Goal: Task Accomplishment & Management: Complete application form

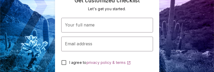
click at [74, 20] on div "Your full name Your full name" at bounding box center [107, 25] width 92 height 15
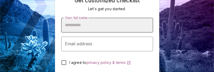
drag, startPoint x: 121, startPoint y: 28, endPoint x: 126, endPoint y: 28, distance: 5.3
click at [121, 27] on input "Your full name" at bounding box center [107, 25] width 92 height 15
type input "**********"
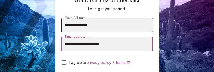
type input "**********"
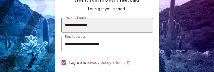
scroll to position [37, 0]
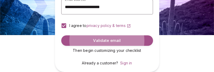
click at [61, 35] on button "Validate email" at bounding box center [107, 40] width 92 height 10
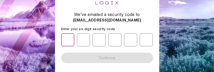
click at [67, 40] on input "number" at bounding box center [67, 39] width 13 height 13
type input "*"
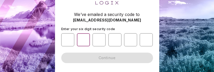
type input "*"
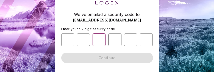
type input "*"
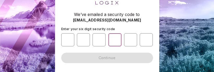
type input "*"
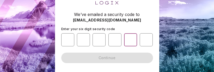
type input "*"
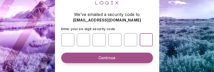
type input "*"
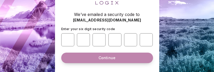
click at [72, 59] on button "Continue" at bounding box center [107, 57] width 92 height 10
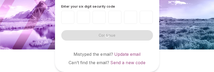
scroll to position [20, 0]
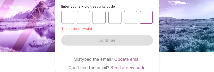
click at [149, 19] on input "*" at bounding box center [146, 17] width 13 height 13
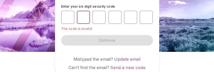
type input "*"
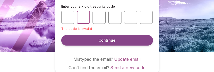
type input "*"
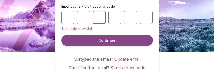
type input "*"
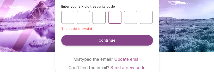
type input "*"
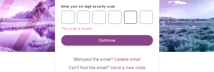
type input "*"
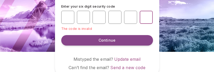
type input "*"
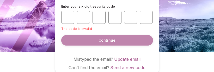
click at [102, 39] on span "Continue" at bounding box center [106, 39] width 17 height 5
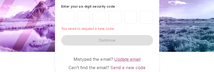
scroll to position [25, 0]
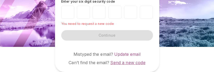
click at [117, 64] on span "Send a new code" at bounding box center [127, 62] width 35 height 5
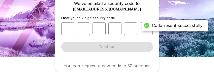
scroll to position [18, 0]
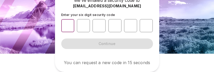
click at [68, 26] on input "number" at bounding box center [67, 25] width 13 height 13
type input "*"
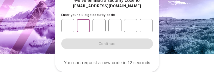
type input "*"
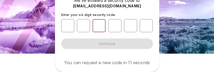
type input "*"
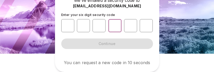
type input "*"
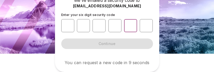
type input "*"
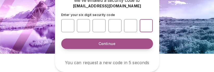
type input "*"
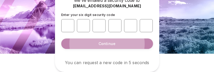
click at [90, 41] on button "Continue" at bounding box center [107, 43] width 92 height 10
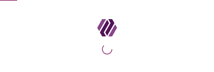
scroll to position [0, 0]
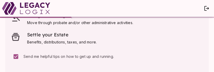
scroll to position [100, 0]
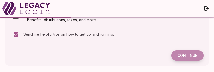
click at [173, 51] on button "Continue" at bounding box center [187, 55] width 32 height 10
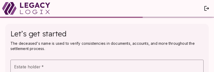
scroll to position [26, 0]
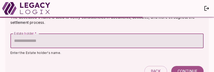
click at [26, 41] on input "Estate holder   *" at bounding box center [106, 40] width 193 height 15
type input "**********"
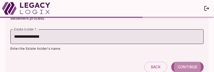
click at [171, 61] on button "Continue" at bounding box center [187, 66] width 32 height 10
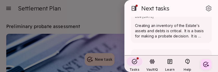
scroll to position [0, 0]
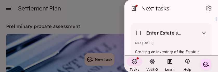
click at [106, 15] on div at bounding box center [109, 36] width 218 height 72
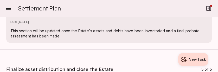
scroll to position [1871, 0]
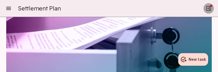
click at [208, 9] on icon "button" at bounding box center [209, 8] width 6 height 6
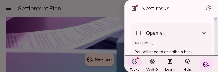
drag, startPoint x: 216, startPoint y: 18, endPoint x: 216, endPoint y: 13, distance: 4.7
click at [214, 13] on div "Next tasks Open a settlement bank account Due [DATE] You will need to establish…" at bounding box center [171, 27] width 93 height 55
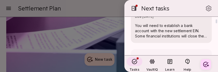
scroll to position [52, 0]
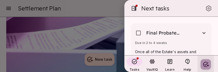
click at [205, 63] on icon "Create your first task" at bounding box center [206, 64] width 6 height 6
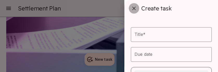
click at [133, 9] on icon "button" at bounding box center [133, 8] width 3 height 3
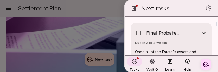
scroll to position [0, 0]
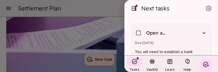
click at [9, 8] on div at bounding box center [109, 36] width 218 height 72
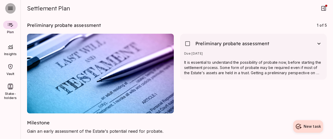
click at [12, 9] on icon "button" at bounding box center [10, 8] width 6 height 6
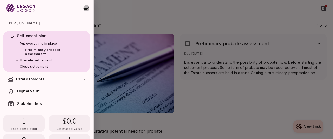
click at [85, 9] on icon "button" at bounding box center [86, 8] width 5 height 3
